Goal: Task Accomplishment & Management: Manage account settings

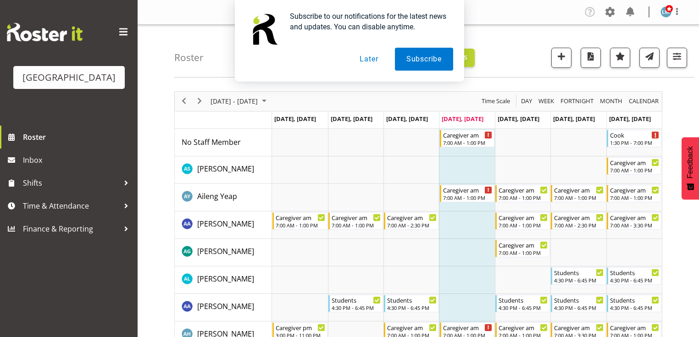
click at [371, 59] on button "Later" at bounding box center [368, 59] width 41 height 23
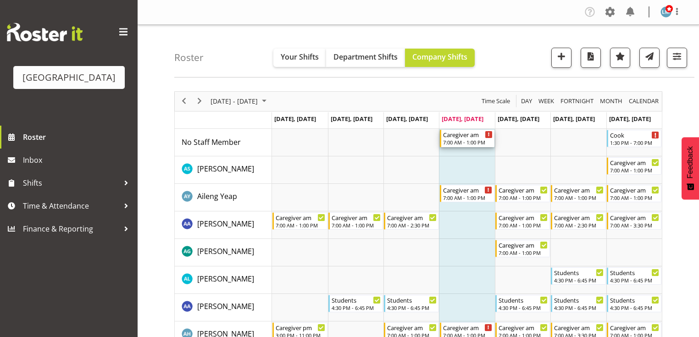
click at [466, 134] on div "Caregiver am" at bounding box center [468, 134] width 50 height 9
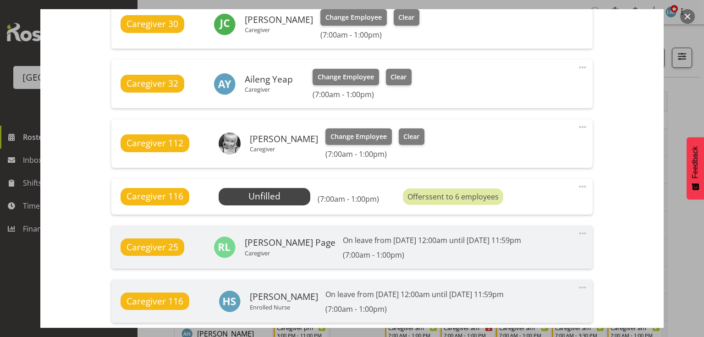
scroll to position [660, 0]
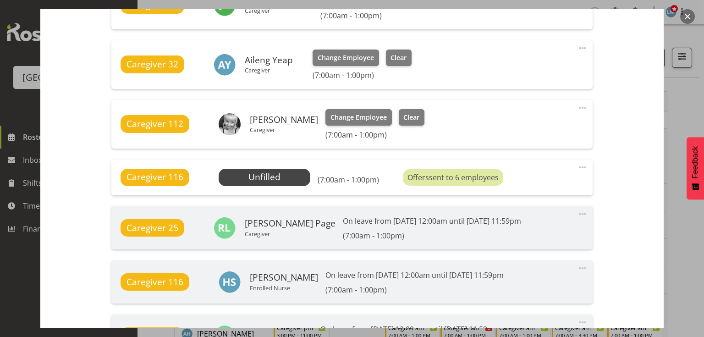
click at [580, 165] on span at bounding box center [582, 167] width 11 height 11
click at [514, 220] on link "Delete" at bounding box center [544, 220] width 88 height 17
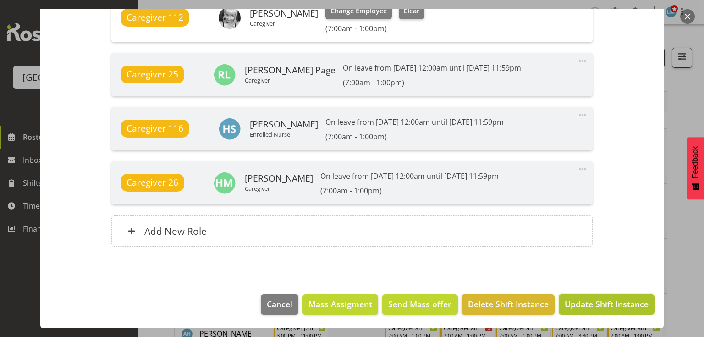
click at [589, 299] on span "Update Shift Instance" at bounding box center [607, 304] width 84 height 12
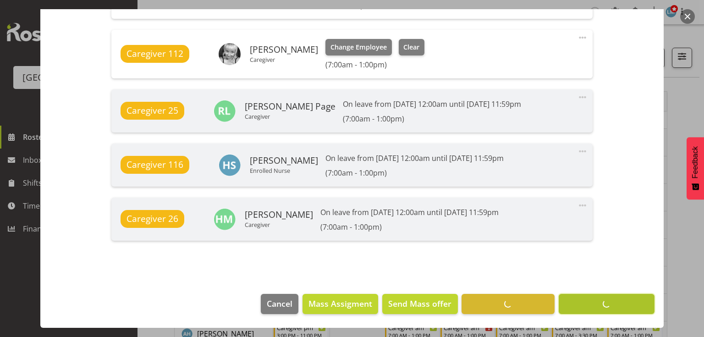
scroll to position [730, 0]
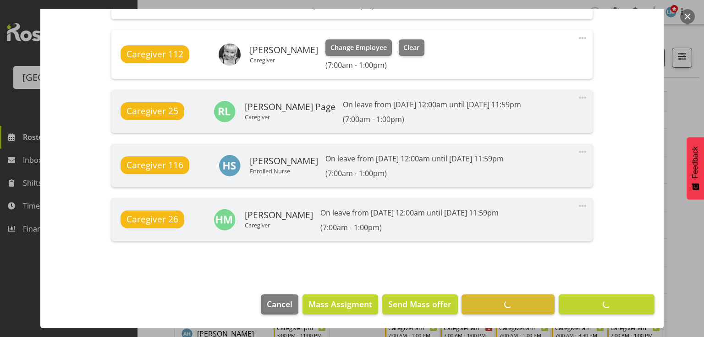
click at [685, 16] on button "button" at bounding box center [687, 16] width 15 height 15
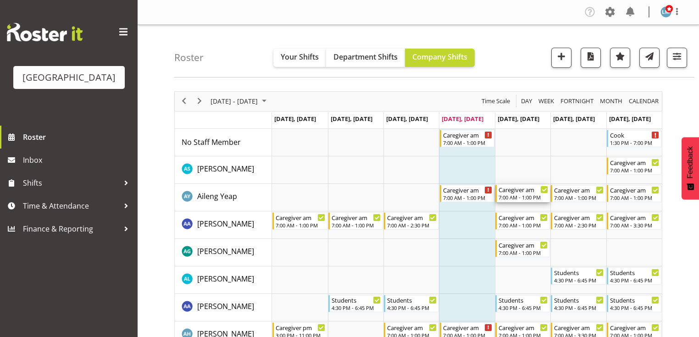
click at [515, 192] on div "Caregiver am" at bounding box center [523, 189] width 50 height 9
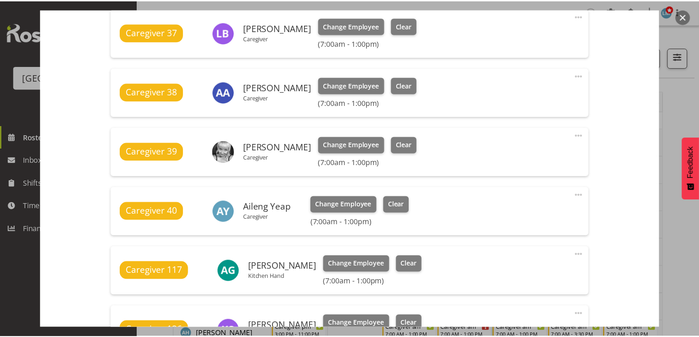
scroll to position [587, 0]
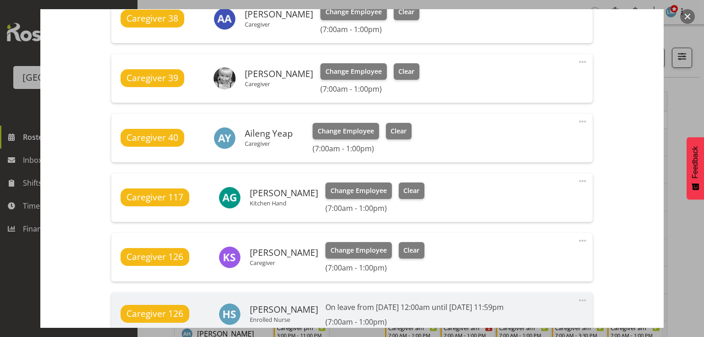
click at [685, 13] on button "button" at bounding box center [687, 16] width 15 height 15
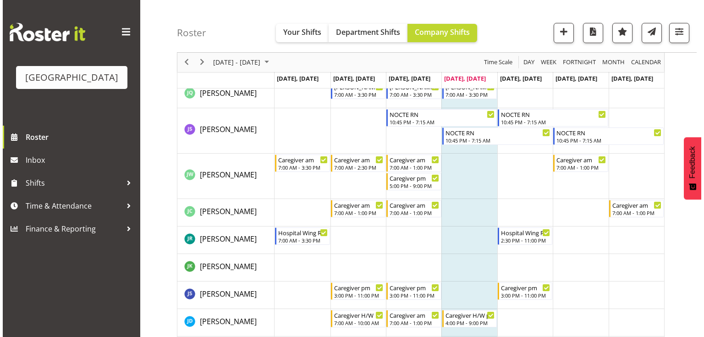
scroll to position [1577, 0]
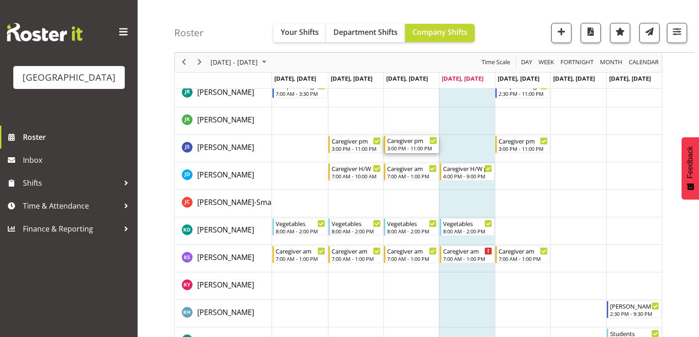
click at [409, 142] on div "Caregiver pm" at bounding box center [412, 140] width 50 height 9
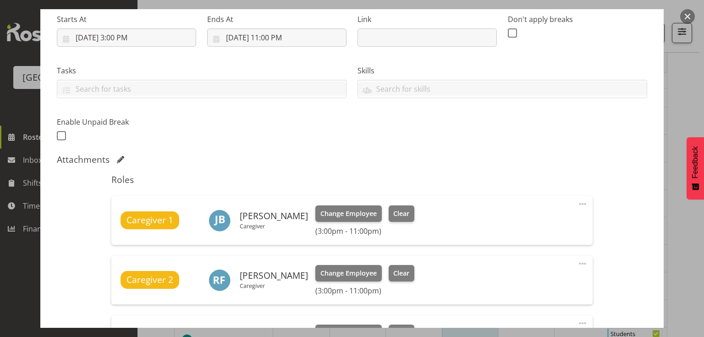
scroll to position [293, 0]
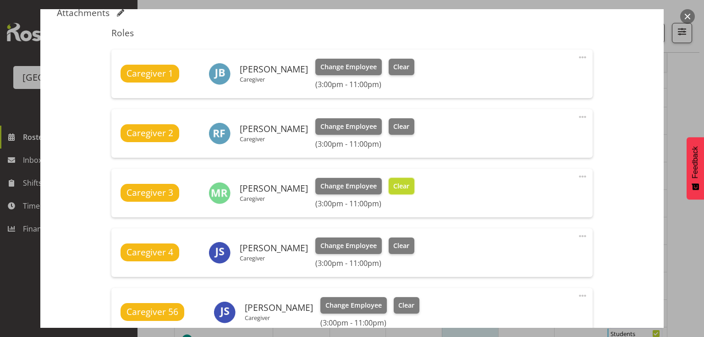
click at [408, 181] on span "Clear" at bounding box center [401, 186] width 16 height 10
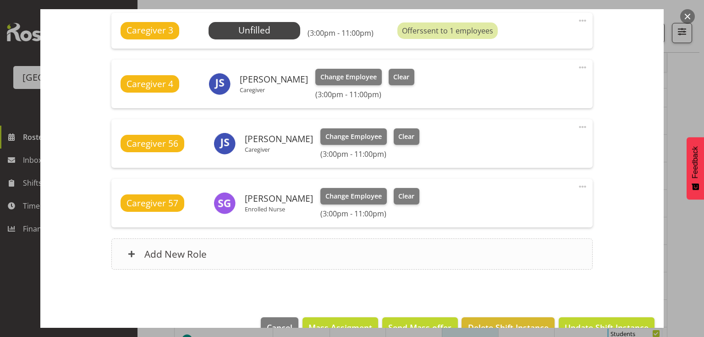
scroll to position [472, 0]
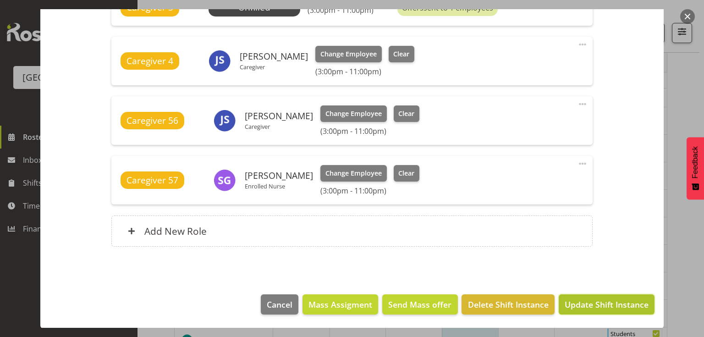
click at [581, 303] on span "Update Shift Instance" at bounding box center [607, 304] width 84 height 12
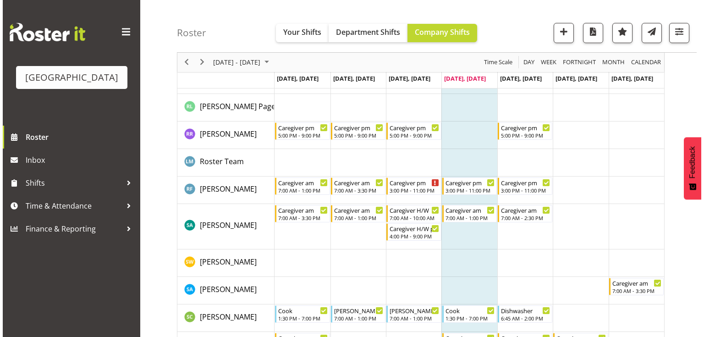
scroll to position [2729, 0]
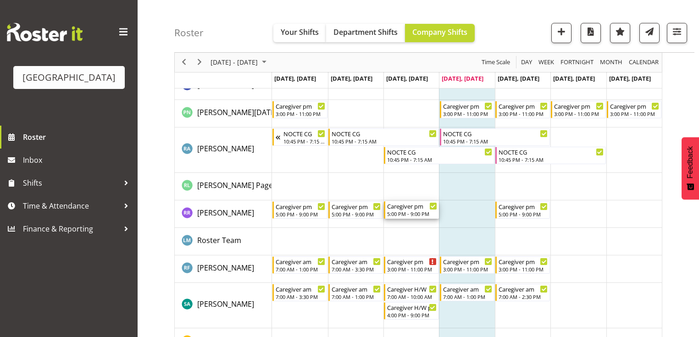
click at [410, 209] on div "Caregiver pm" at bounding box center [412, 205] width 50 height 9
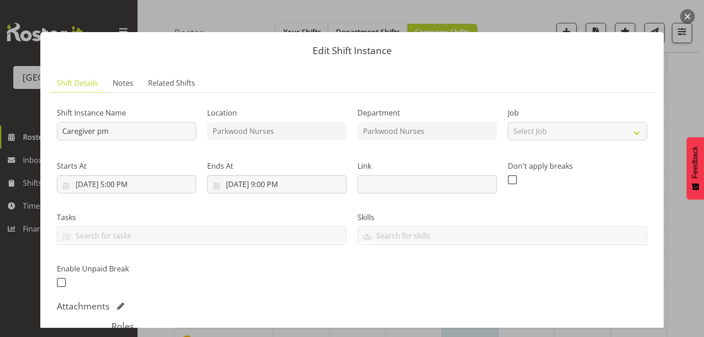
scroll to position [183, 0]
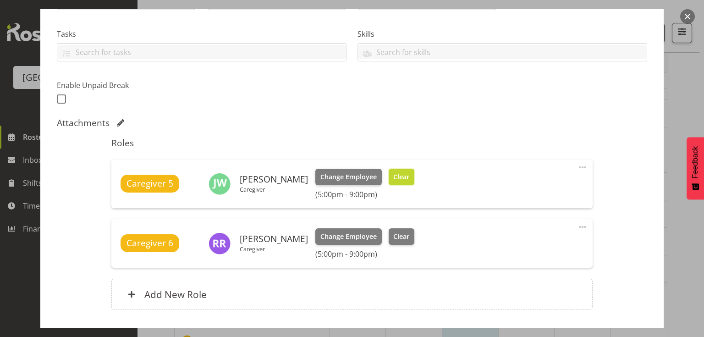
click at [404, 170] on button "Clear" at bounding box center [402, 177] width 26 height 17
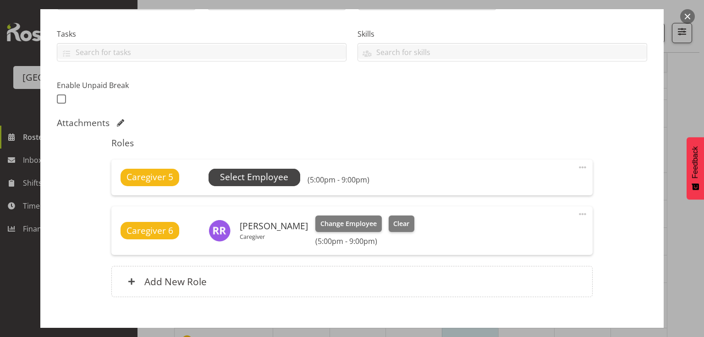
click at [249, 171] on span "Select Employee" at bounding box center [254, 177] width 68 height 13
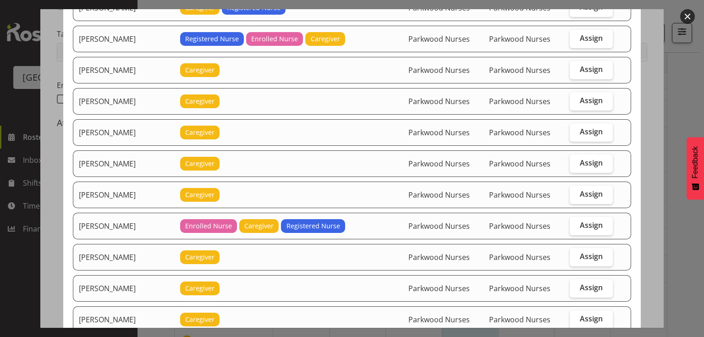
scroll to position [1247, 0]
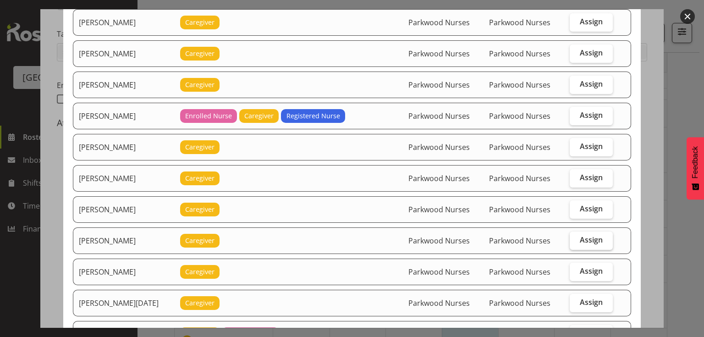
click at [591, 235] on span "Assign" at bounding box center [591, 239] width 23 height 9
click at [576, 237] on input "Assign" at bounding box center [573, 240] width 6 height 6
checkbox input "true"
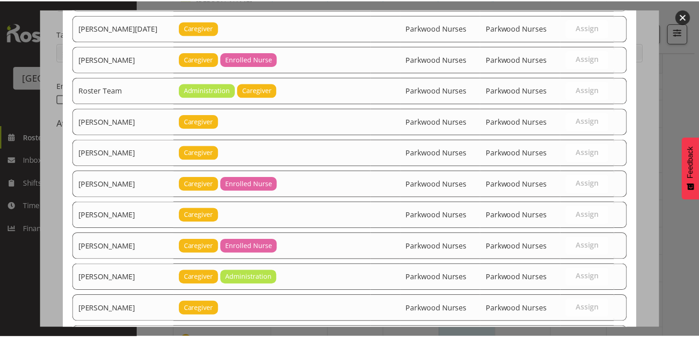
scroll to position [1583, 0]
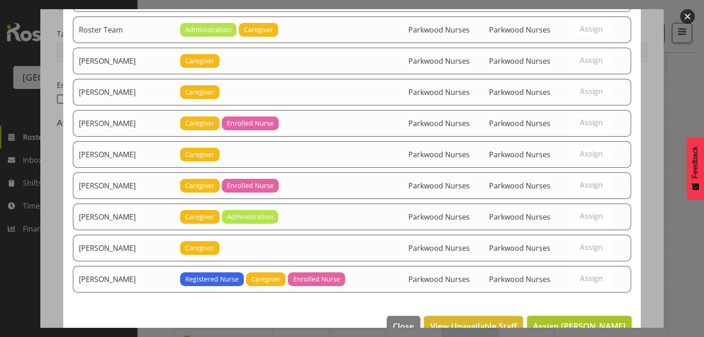
click at [593, 320] on span "Assign Nancy D'mello" at bounding box center [579, 325] width 93 height 11
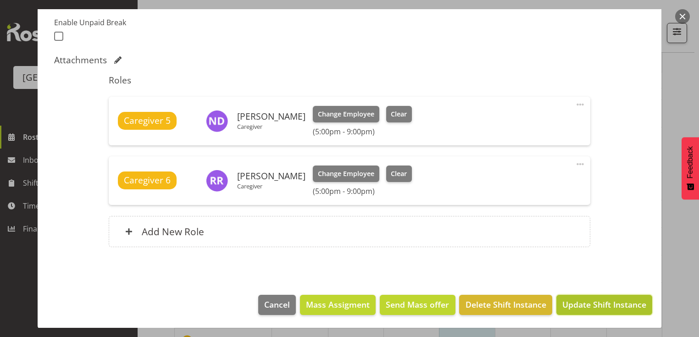
click at [593, 303] on span "Update Shift Instance" at bounding box center [604, 304] width 84 height 12
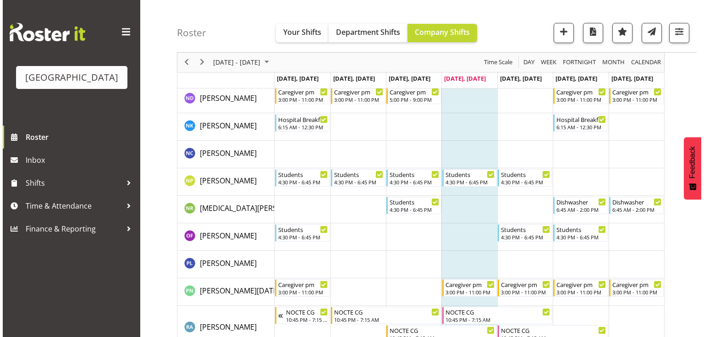
scroll to position [2711, 0]
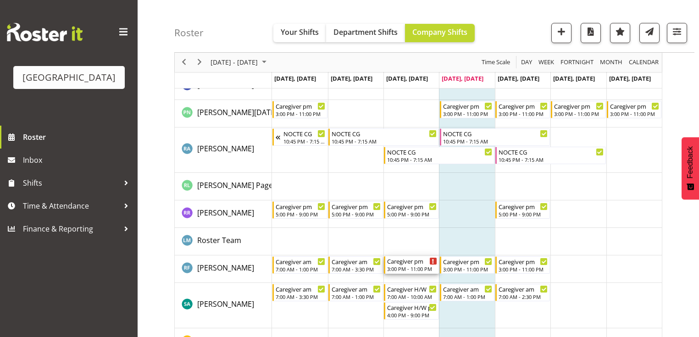
click at [400, 265] on div "3:00 PM - 11:00 PM" at bounding box center [412, 268] width 50 height 7
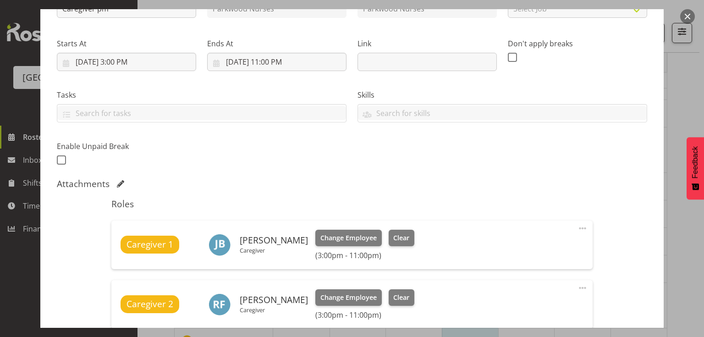
scroll to position [183, 0]
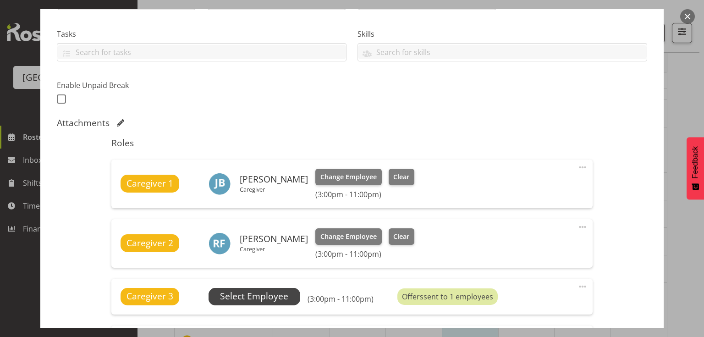
click at [245, 295] on span "Select Employee" at bounding box center [254, 296] width 68 height 13
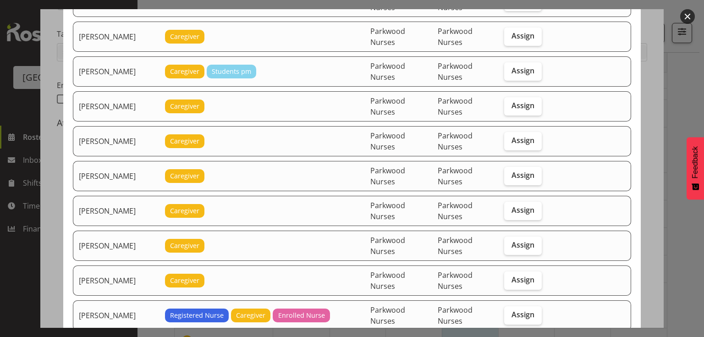
scroll to position [567, 0]
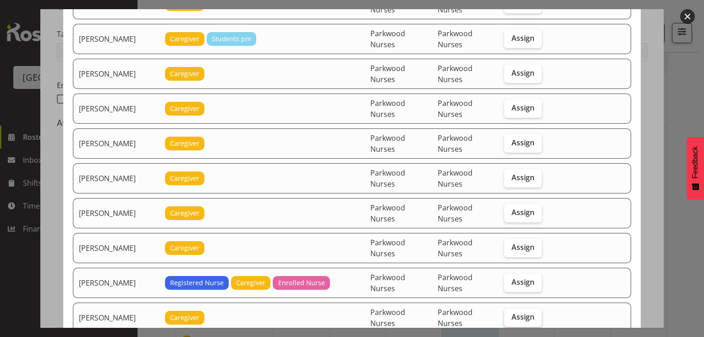
click at [513, 312] on span "Assign" at bounding box center [523, 316] width 23 height 9
click at [510, 314] on input "Assign" at bounding box center [507, 317] width 6 height 6
checkbox input "true"
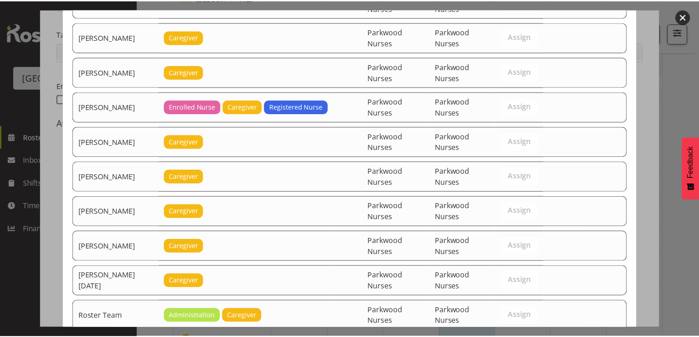
scroll to position [1447, 0]
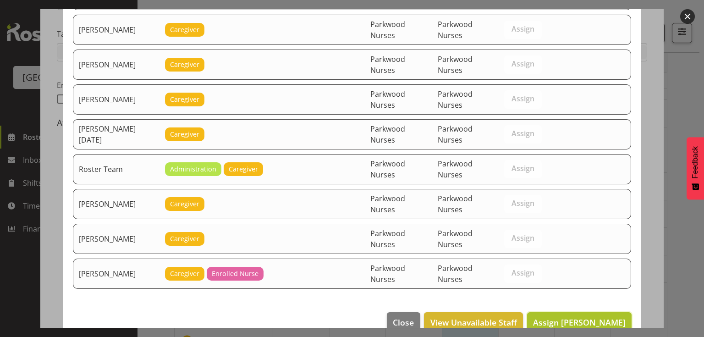
click at [588, 317] on span "Assign Jenny Williamson" at bounding box center [579, 322] width 93 height 11
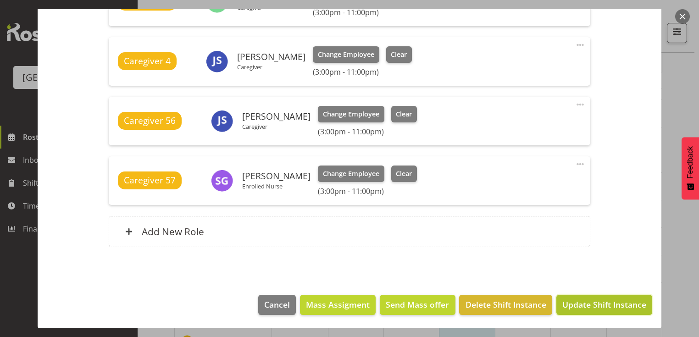
click at [590, 303] on span "Update Shift Instance" at bounding box center [604, 304] width 84 height 12
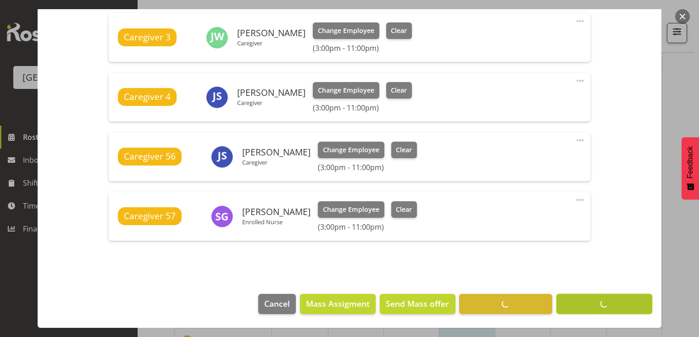
scroll to position [448, 0]
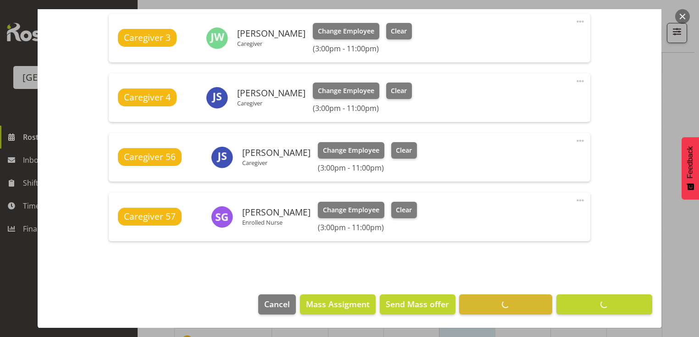
click at [683, 15] on button "button" at bounding box center [682, 16] width 15 height 15
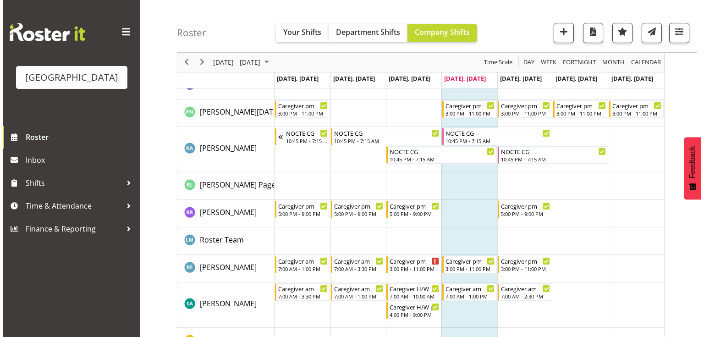
scroll to position [2711, 0]
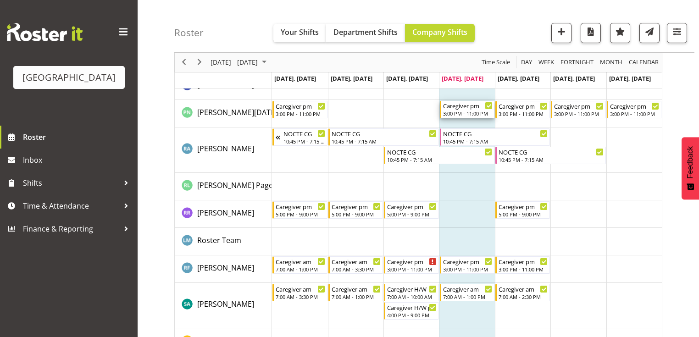
click at [455, 112] on div "3:00 PM - 11:00 PM" at bounding box center [468, 113] width 50 height 7
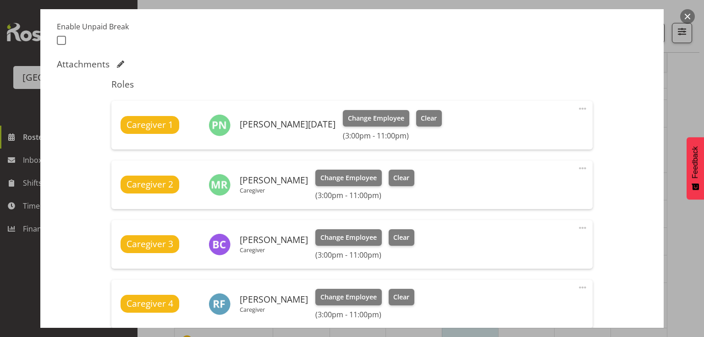
scroll to position [257, 0]
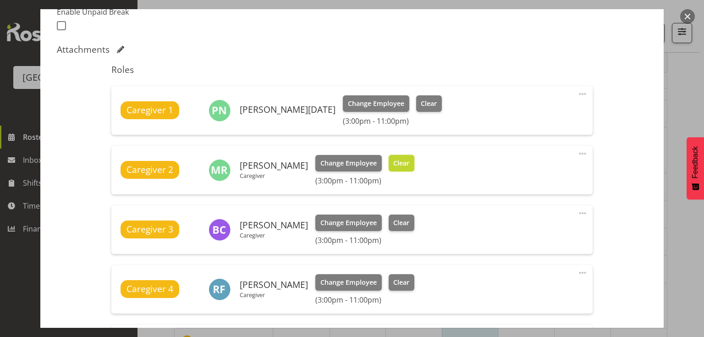
click at [409, 160] on span "Clear" at bounding box center [401, 163] width 16 height 10
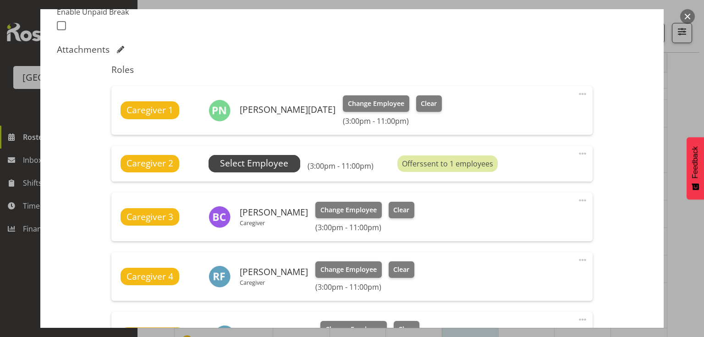
click at [261, 161] on span "Select Employee" at bounding box center [254, 163] width 68 height 13
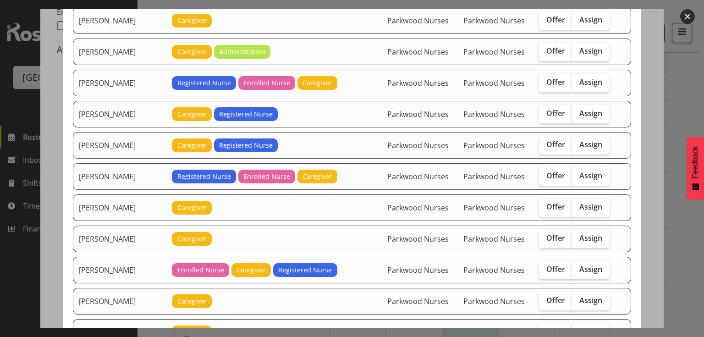
scroll to position [990, 0]
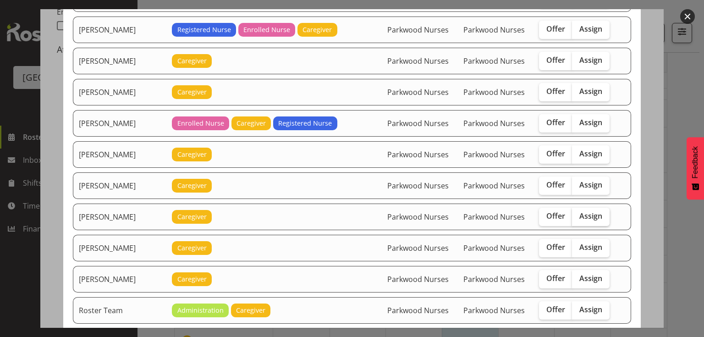
click at [585, 211] on span "Assign" at bounding box center [591, 215] width 23 height 9
click at [578, 213] on input "Assign" at bounding box center [575, 216] width 6 height 6
checkbox input "true"
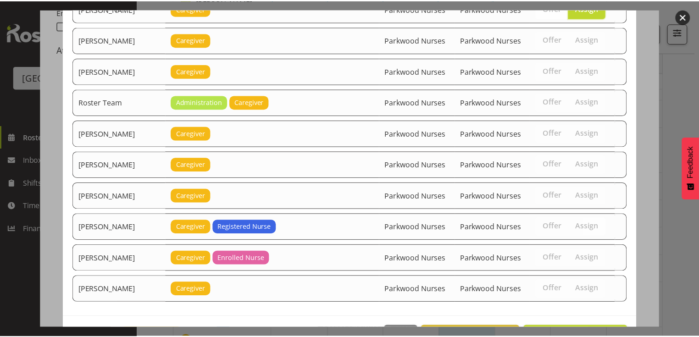
scroll to position [1213, 0]
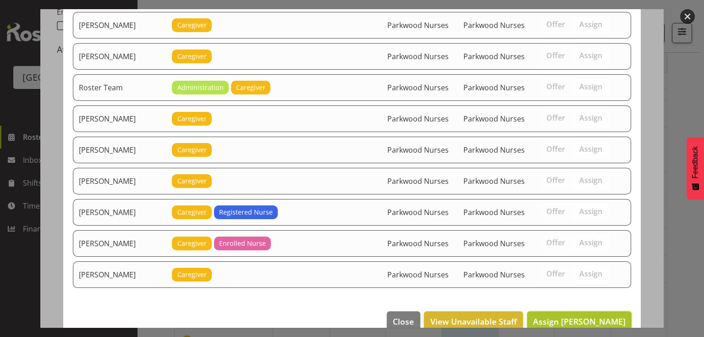
click at [583, 316] on span "Assign Nancy D'mello" at bounding box center [579, 321] width 93 height 11
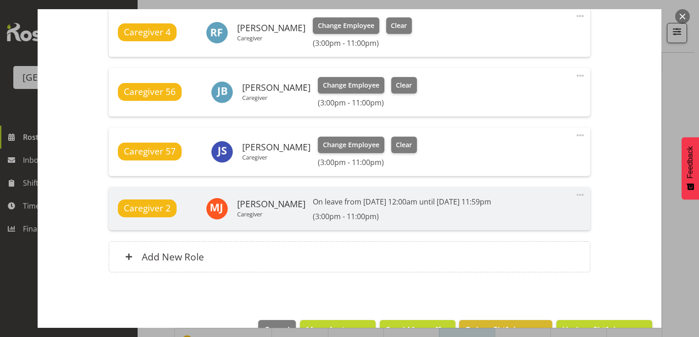
scroll to position [539, 0]
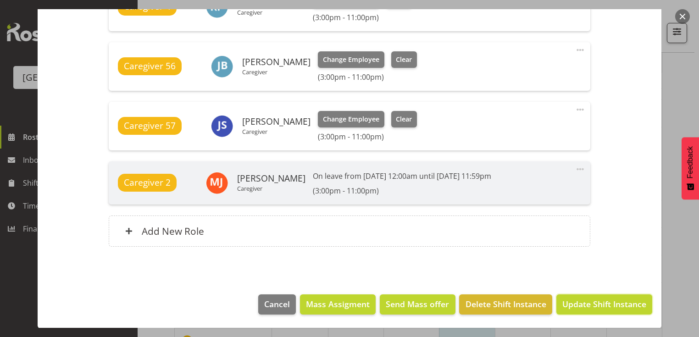
click at [583, 304] on span "Update Shift Instance" at bounding box center [604, 304] width 84 height 12
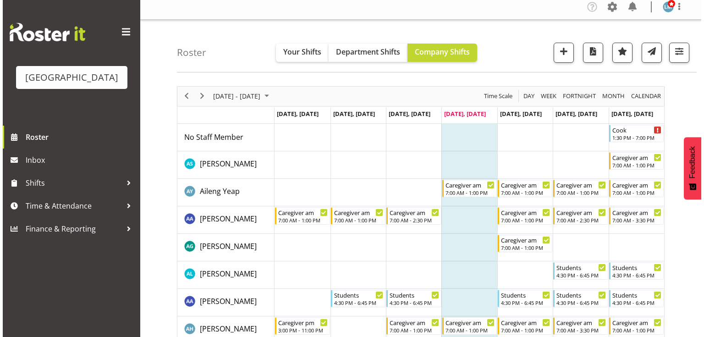
scroll to position [0, 0]
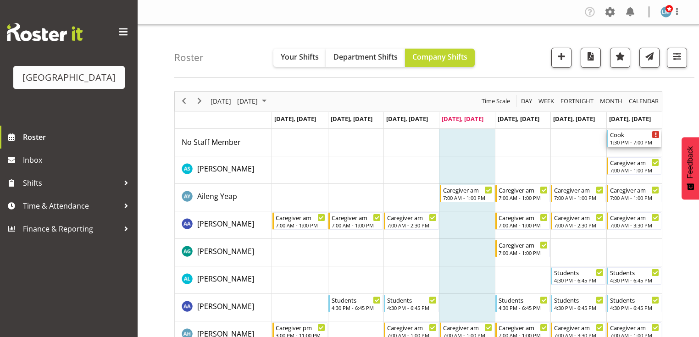
click at [628, 138] on div "Cook" at bounding box center [635, 134] width 50 height 9
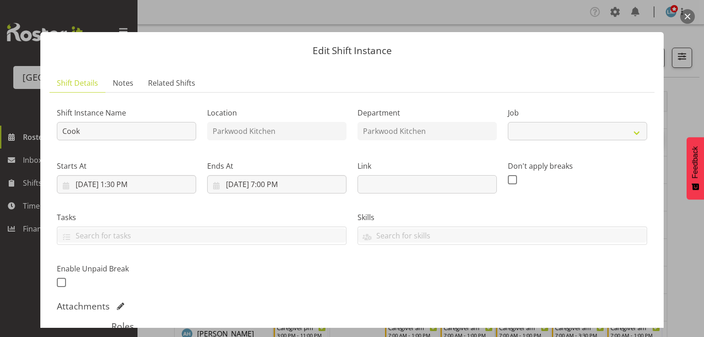
select select "9508"
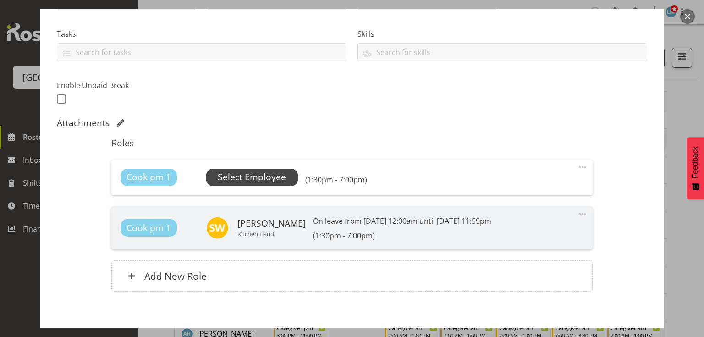
click at [262, 176] on span "Select Employee" at bounding box center [252, 177] width 68 height 13
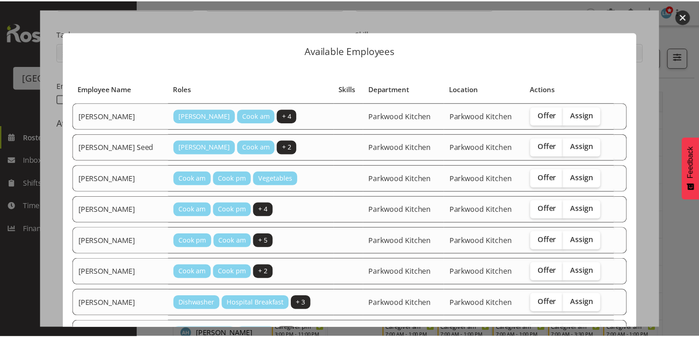
scroll to position [104, 0]
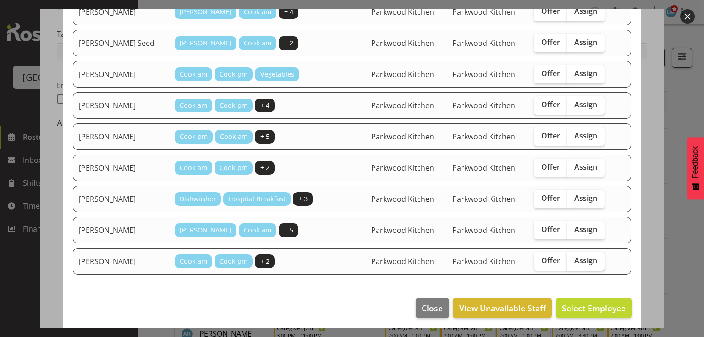
click at [574, 257] on span "Assign" at bounding box center [585, 260] width 23 height 9
click at [573, 258] on input "Assign" at bounding box center [570, 261] width 6 height 6
checkbox input "true"
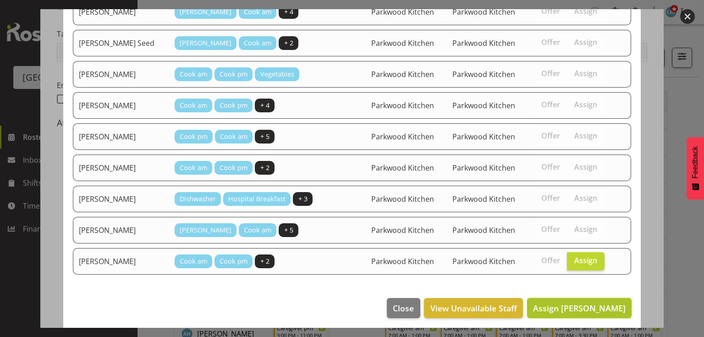
click at [583, 305] on span "Assign Trina James" at bounding box center [579, 308] width 93 height 11
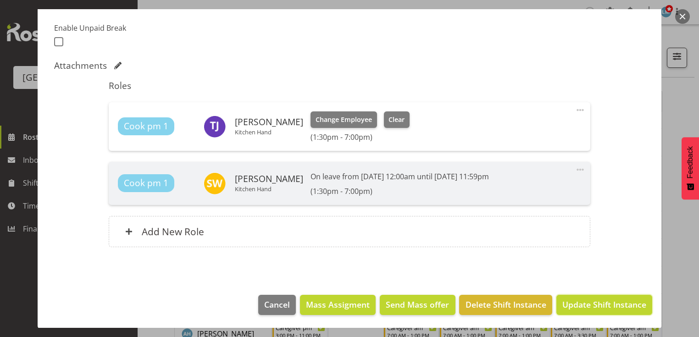
click at [583, 305] on span "Update Shift Instance" at bounding box center [604, 304] width 84 height 12
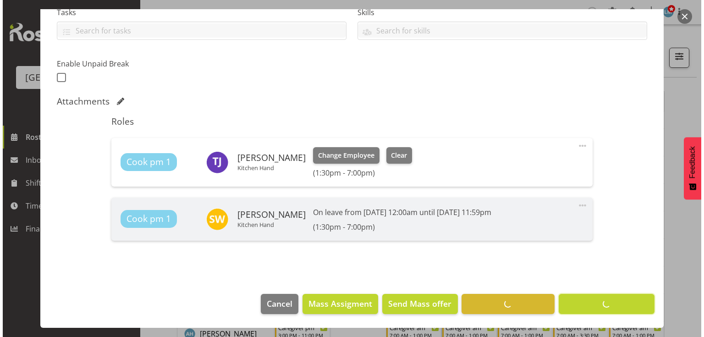
scroll to position [204, 0]
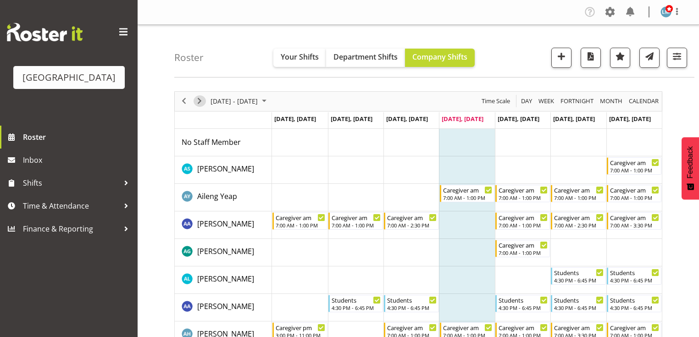
click at [199, 98] on span "Next" at bounding box center [199, 100] width 11 height 11
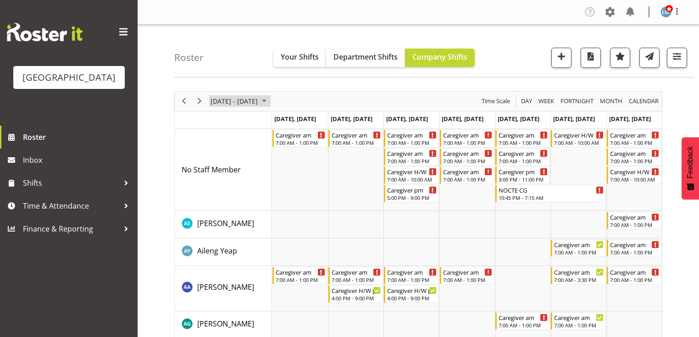
click at [270, 101] on span "August 2025" at bounding box center [264, 100] width 11 height 11
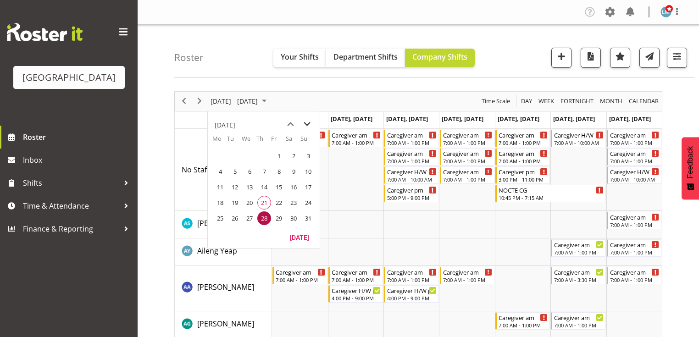
click at [308, 123] on span "next month" at bounding box center [307, 124] width 16 height 17
click at [220, 171] on span "8" at bounding box center [220, 172] width 14 height 14
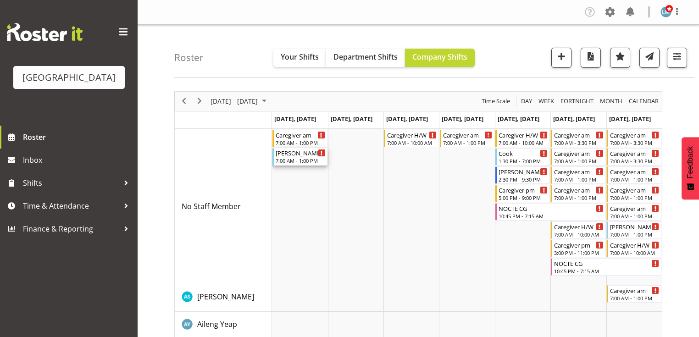
click at [295, 156] on div "Baker 7:00 AM - 1:00 PM" at bounding box center [301, 156] width 50 height 17
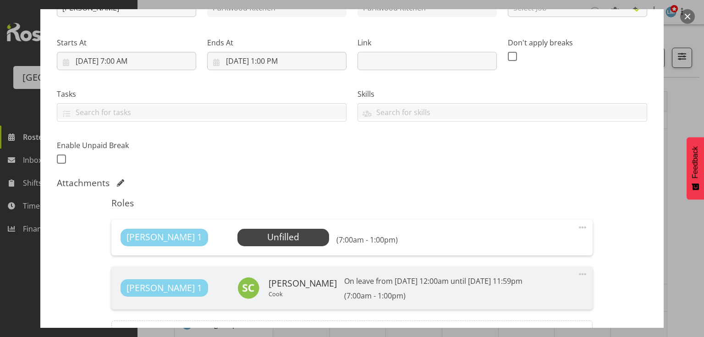
scroll to position [183, 0]
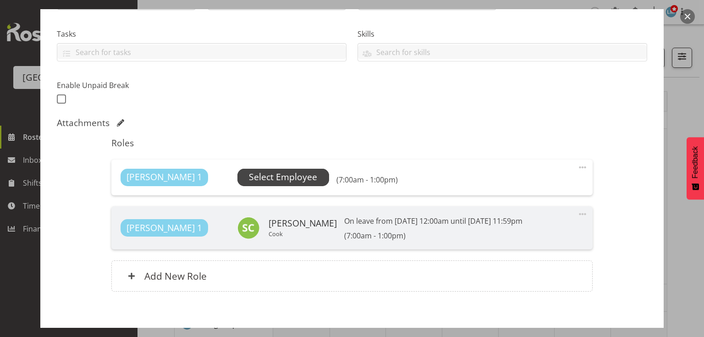
click at [249, 176] on span "Select Employee" at bounding box center [283, 177] width 68 height 13
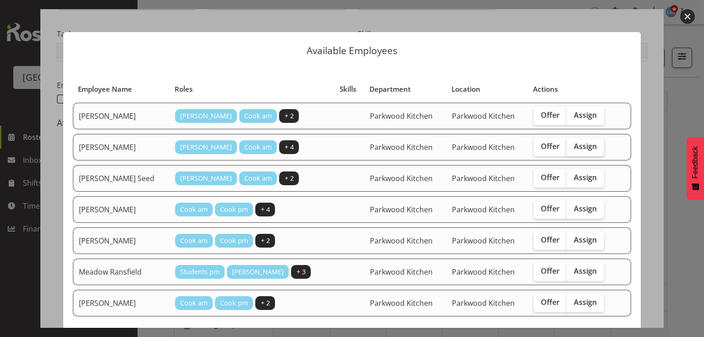
click at [574, 143] on span "Assign" at bounding box center [585, 146] width 23 height 9
click at [567, 144] on input "Assign" at bounding box center [570, 147] width 6 height 6
checkbox input "true"
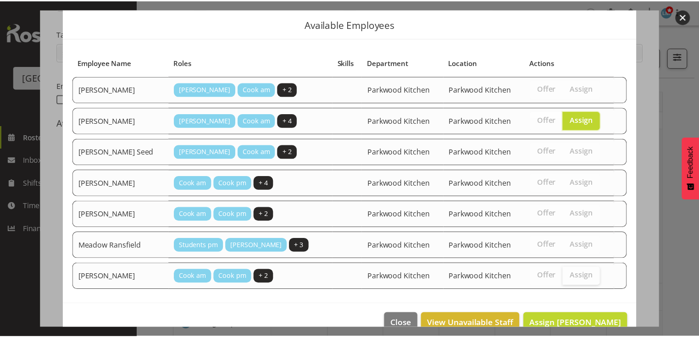
scroll to position [42, 0]
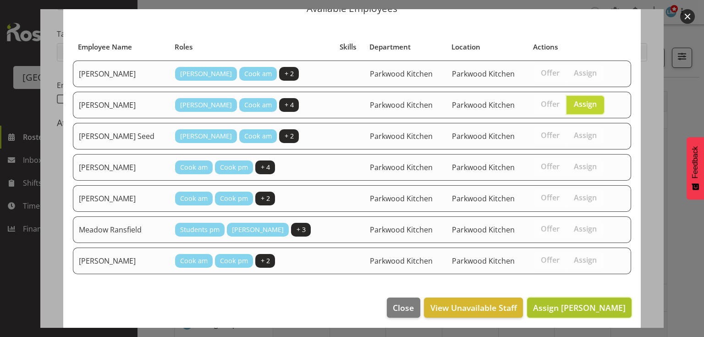
click at [585, 303] on span "Assign Emma Mazur" at bounding box center [579, 307] width 93 height 11
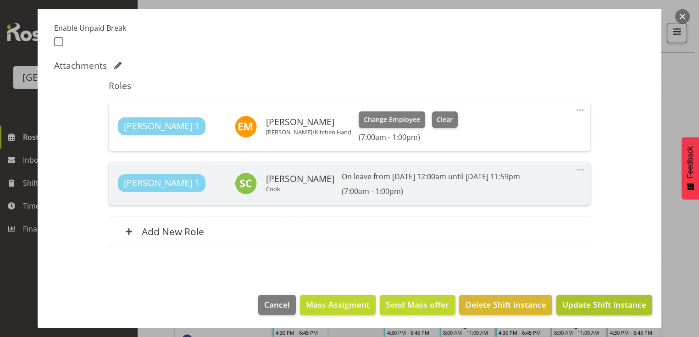
scroll to position [183, 0]
click at [589, 304] on span "Update Shift Instance" at bounding box center [604, 304] width 84 height 12
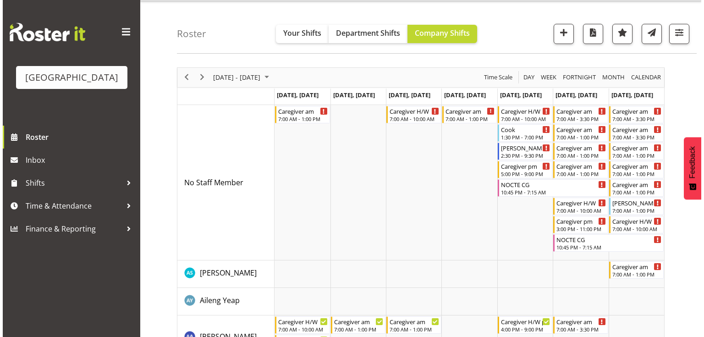
scroll to position [0, 0]
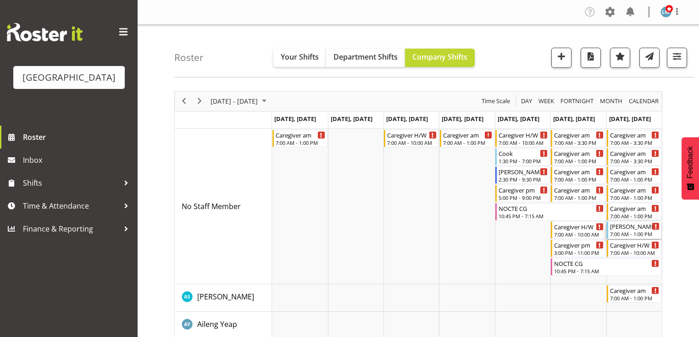
click at [626, 228] on div "[PERSON_NAME]" at bounding box center [635, 225] width 50 height 9
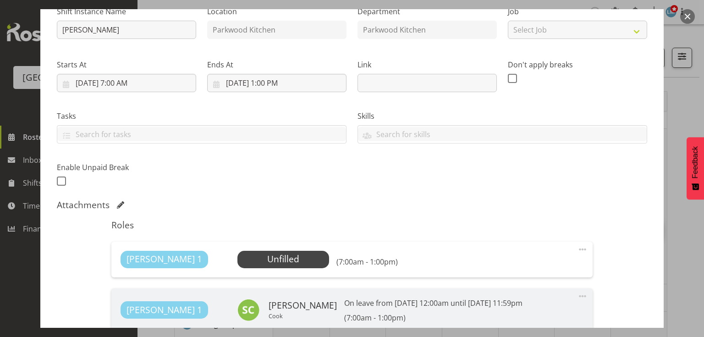
scroll to position [147, 0]
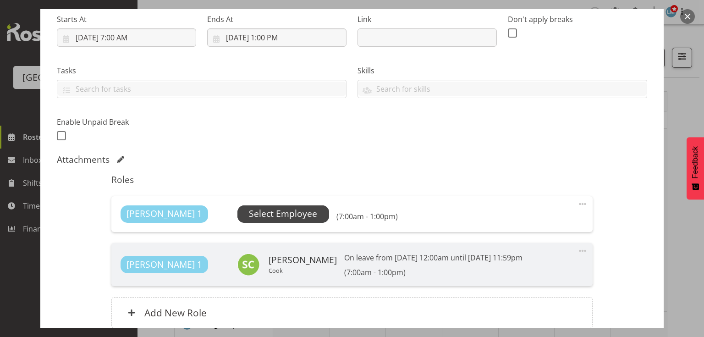
click at [256, 206] on span "Select Employee" at bounding box center [283, 213] width 92 height 17
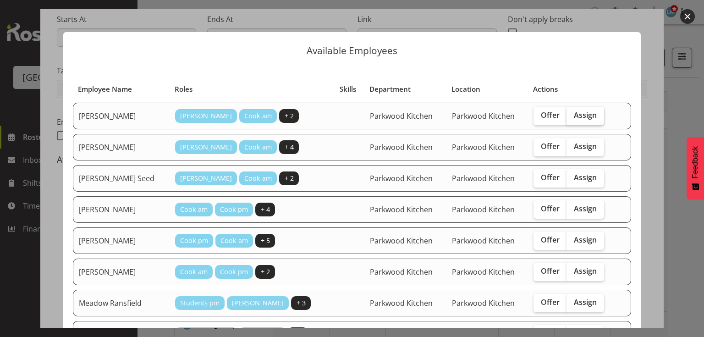
click at [574, 113] on span "Assign" at bounding box center [585, 114] width 23 height 9
click at [567, 113] on input "Assign" at bounding box center [570, 115] width 6 height 6
checkbox input "true"
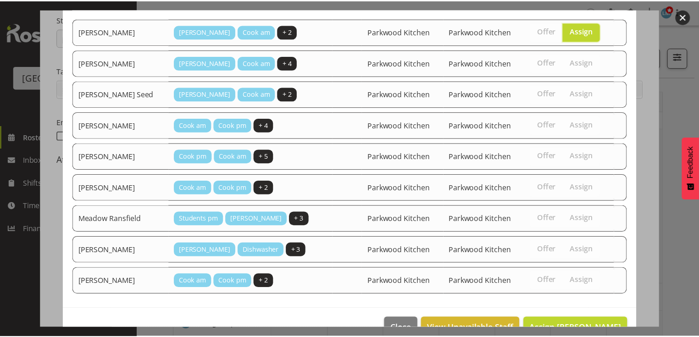
scroll to position [104, 0]
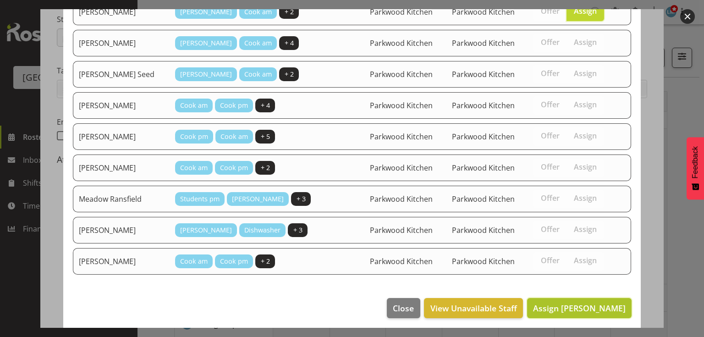
click at [578, 303] on span "Assign Ellen Davidson" at bounding box center [579, 308] width 93 height 11
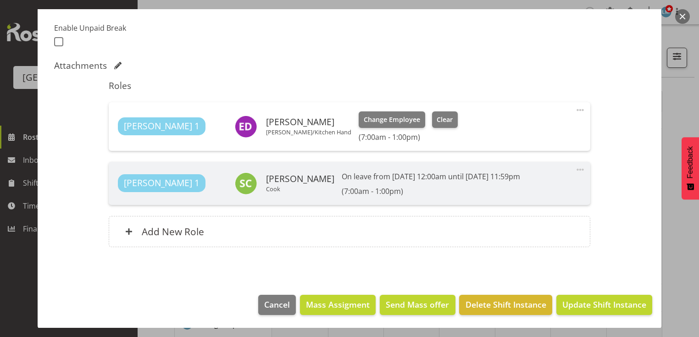
scroll to position [183, 0]
click at [598, 303] on span "Update Shift Instance" at bounding box center [604, 304] width 84 height 12
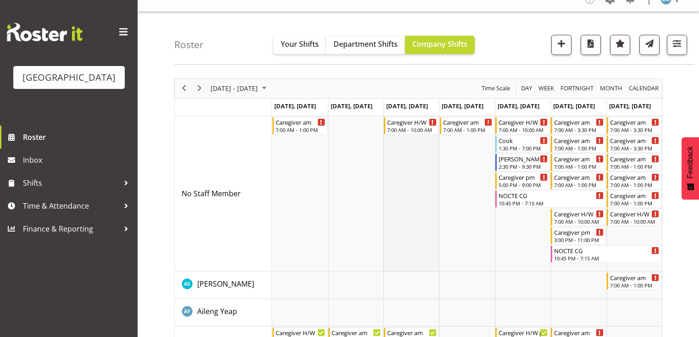
scroll to position [0, 0]
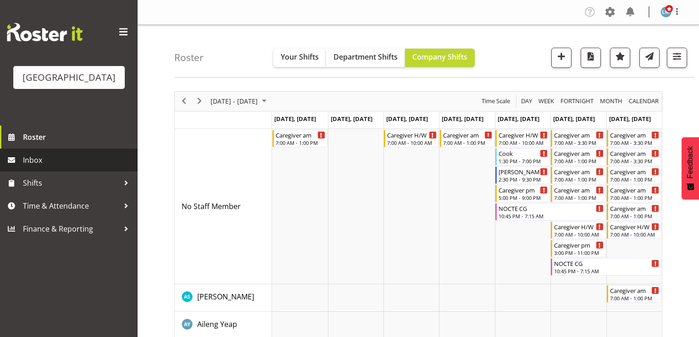
click at [32, 167] on span "Inbox" at bounding box center [78, 160] width 110 height 14
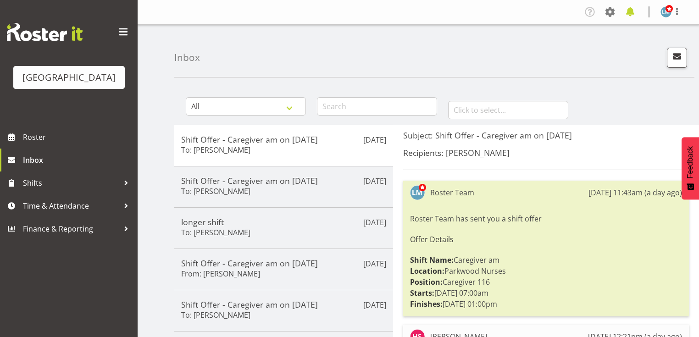
click at [629, 11] on span at bounding box center [630, 12] width 15 height 15
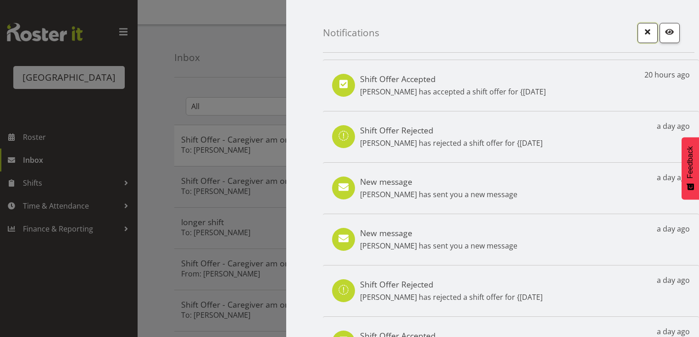
click at [643, 35] on span "button" at bounding box center [647, 32] width 12 height 12
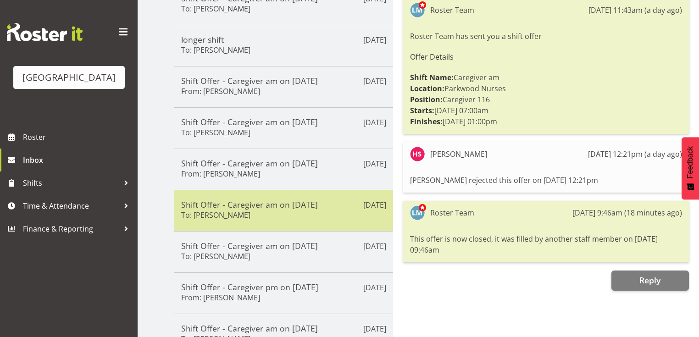
scroll to position [183, 0]
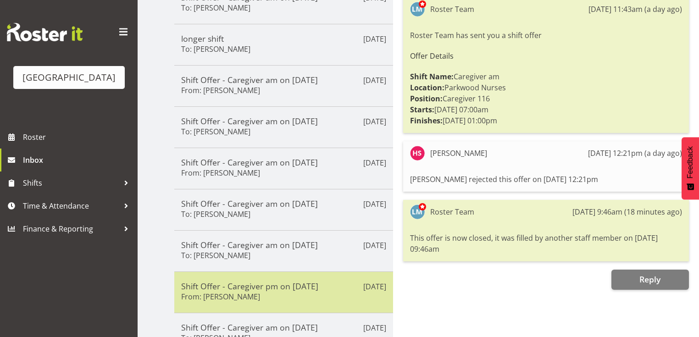
click at [316, 299] on div "Shift Offer - Caregiver pm on 01/09/25 From: Carolyn Winning" at bounding box center [283, 292] width 205 height 22
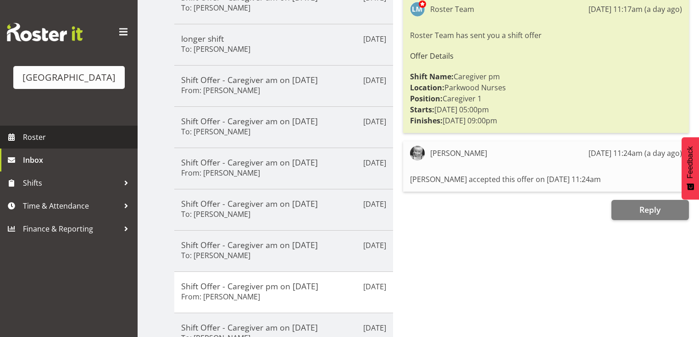
click at [50, 144] on span "Roster" at bounding box center [78, 137] width 110 height 14
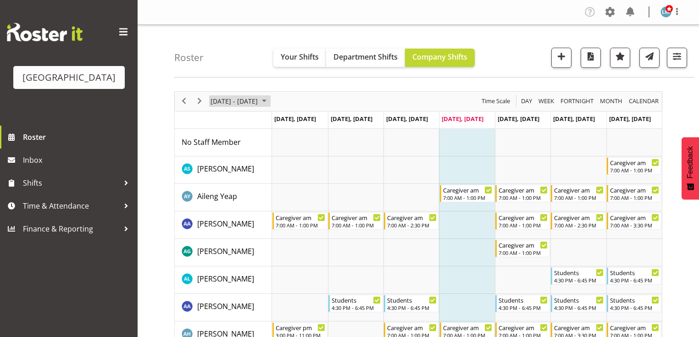
click at [270, 101] on span "August 2025" at bounding box center [264, 100] width 11 height 11
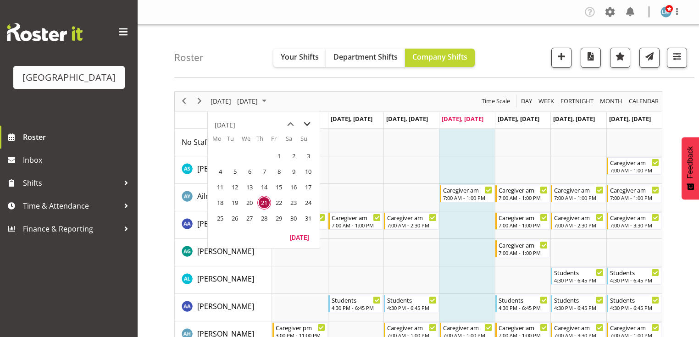
click at [304, 121] on span "next month" at bounding box center [307, 124] width 16 height 17
click at [218, 155] on span "1" at bounding box center [220, 156] width 14 height 14
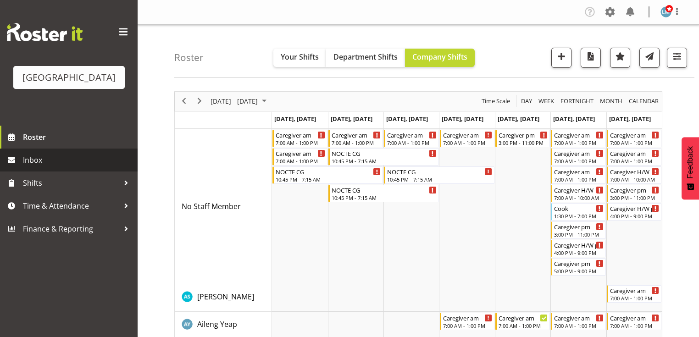
click at [68, 167] on span "Inbox" at bounding box center [78, 160] width 110 height 14
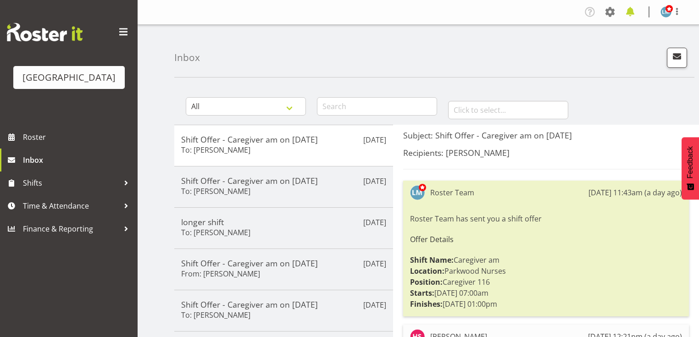
click at [630, 10] on span at bounding box center [630, 12] width 15 height 15
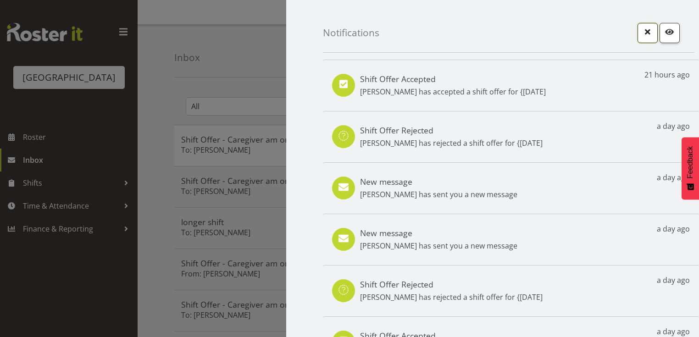
click at [641, 33] on span "button" at bounding box center [647, 32] width 12 height 12
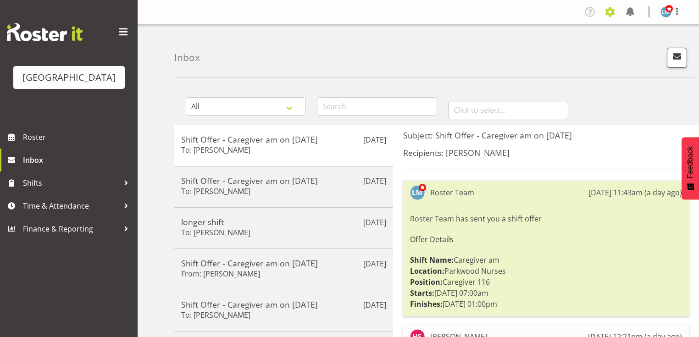
click at [608, 11] on span at bounding box center [609, 12] width 15 height 15
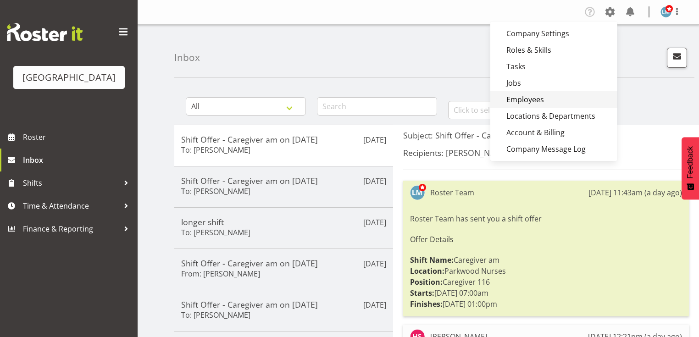
click at [526, 100] on link "Employees" at bounding box center [553, 99] width 127 height 17
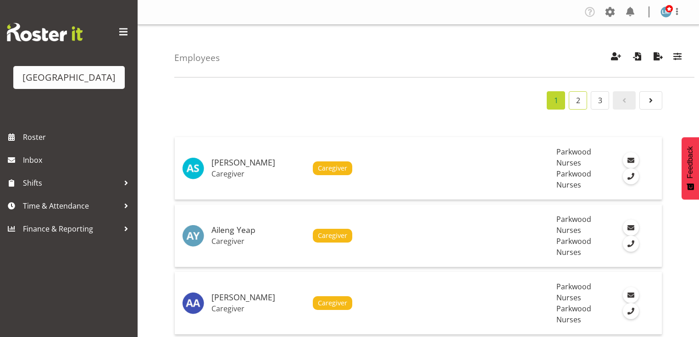
click at [578, 97] on link "2" at bounding box center [578, 100] width 18 height 18
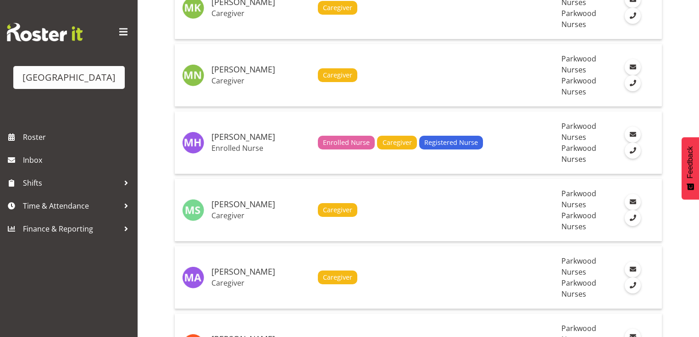
scroll to position [1577, 0]
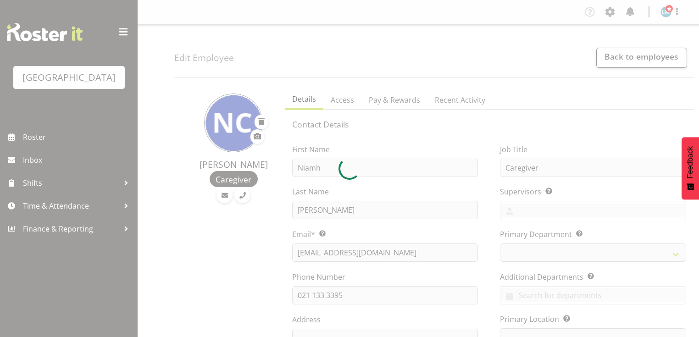
select select "TimelineWeek"
select select
select select "102"
select select "104"
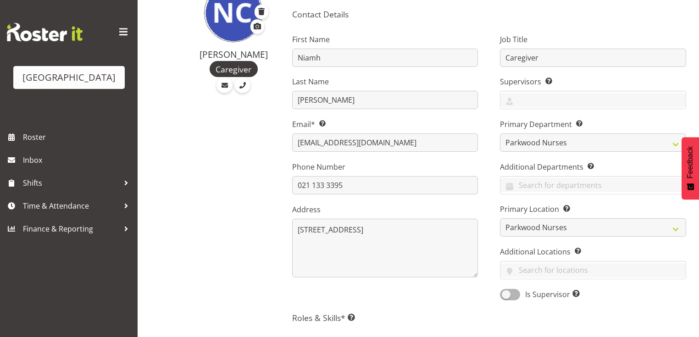
scroll to position [257, 0]
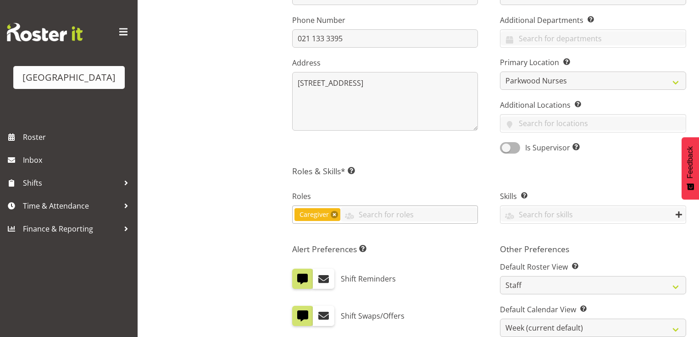
click at [333, 214] on link at bounding box center [334, 214] width 7 height 7
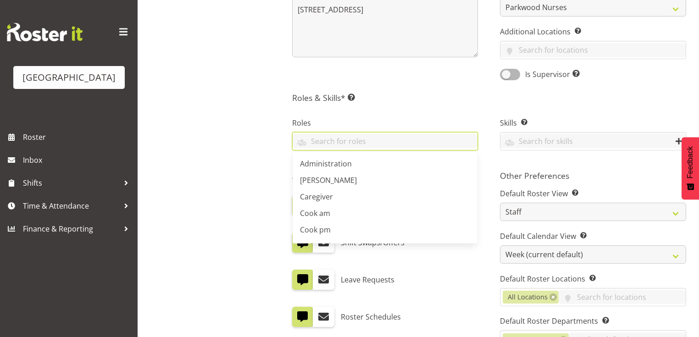
click at [265, 228] on div "Niamh Cliffe-Maguire Caregiver" at bounding box center [226, 132] width 105 height 756
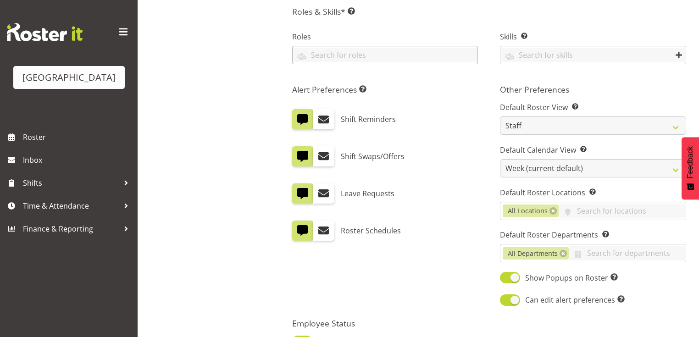
scroll to position [507, 0]
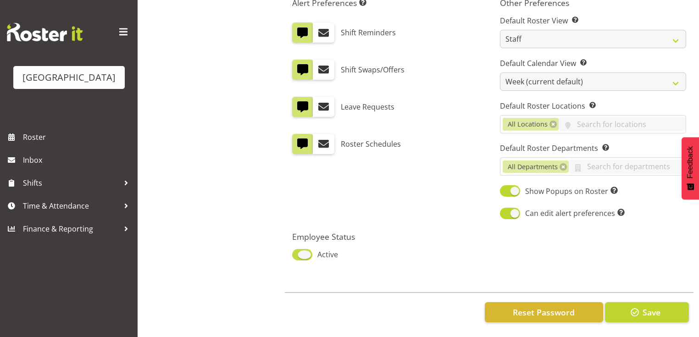
click at [305, 249] on span at bounding box center [302, 254] width 20 height 11
click at [298, 252] on input "Active" at bounding box center [295, 255] width 6 height 6
checkbox input "false"
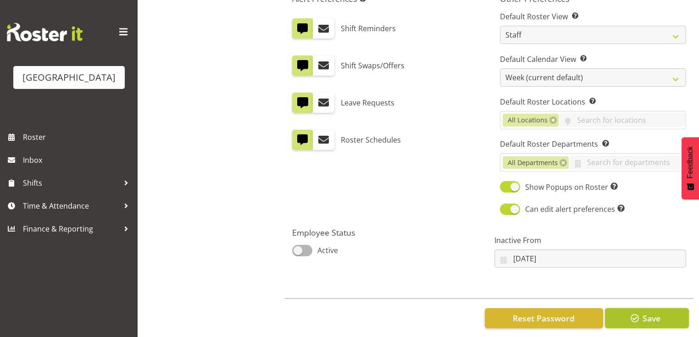
click at [641, 315] on button "Save" at bounding box center [647, 318] width 84 height 20
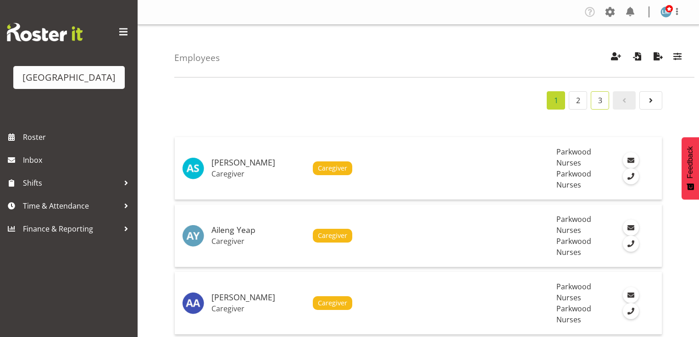
click at [598, 98] on link "3" at bounding box center [600, 100] width 18 height 18
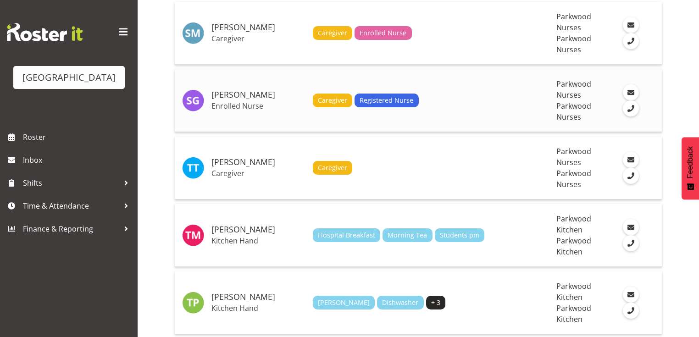
scroll to position [73, 0]
